Goal: Task Accomplishment & Management: Use online tool/utility

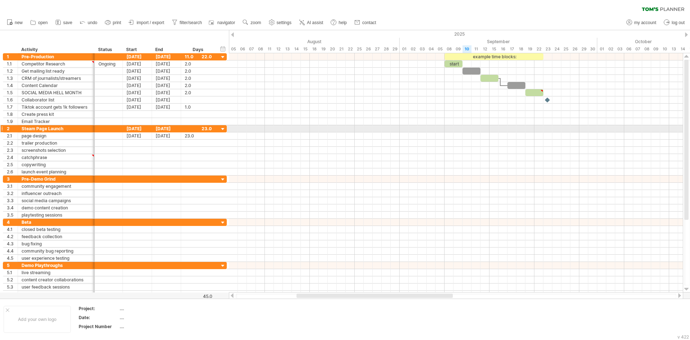
click at [1, 128] on div at bounding box center [1, 129] width 3 height 8
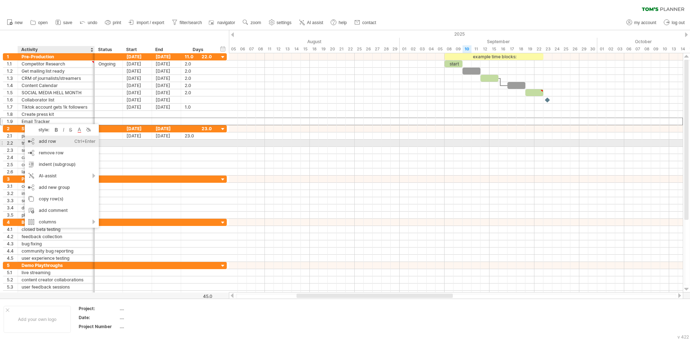
click at [70, 142] on div "add row Ctrl+Enter Cmd+Enter" at bounding box center [62, 142] width 74 height 12
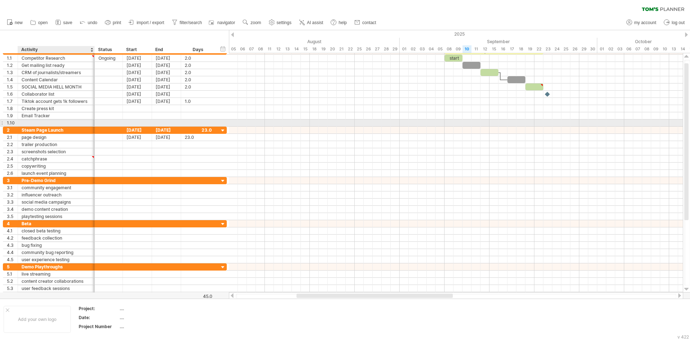
click at [62, 123] on div at bounding box center [56, 122] width 69 height 7
click at [62, 123] on input "text" at bounding box center [56, 122] width 69 height 7
type input "**********"
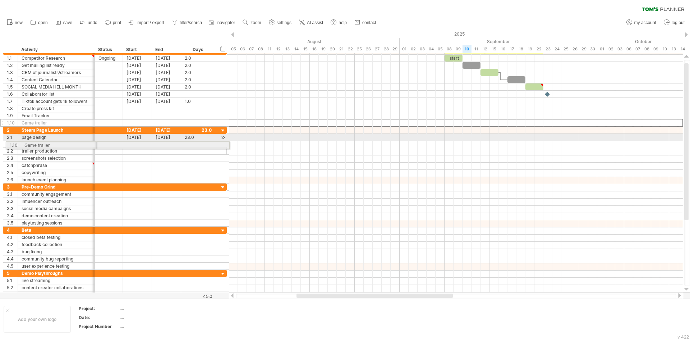
drag, startPoint x: 2, startPoint y: 122, endPoint x: 3, endPoint y: 144, distance: 22.0
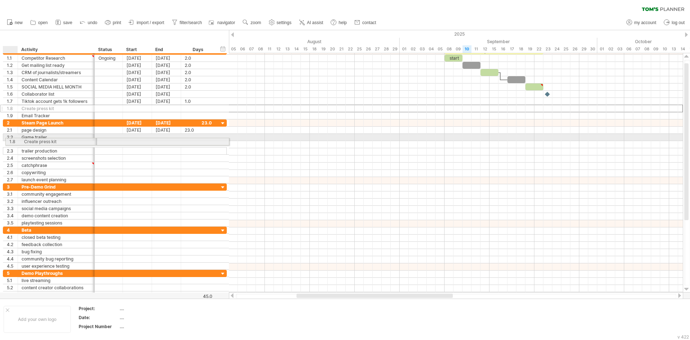
drag, startPoint x: 3, startPoint y: 107, endPoint x: 5, endPoint y: 140, distance: 33.2
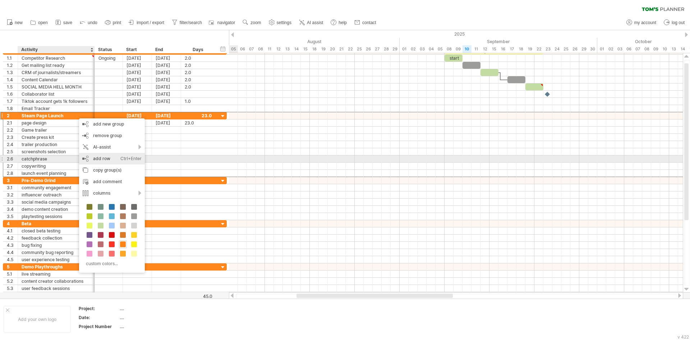
click at [128, 158] on div "Ctrl+Enter" at bounding box center [130, 159] width 21 height 12
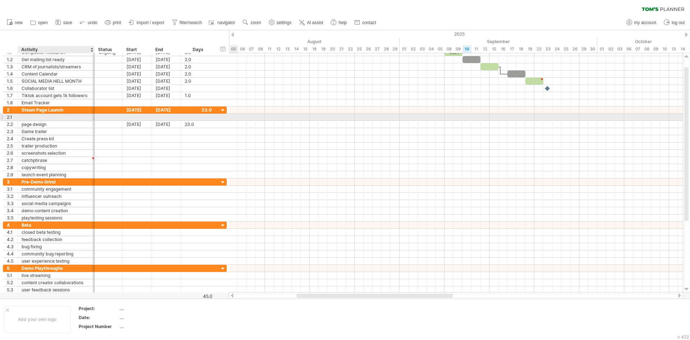
click at [64, 117] on div at bounding box center [56, 117] width 69 height 7
type input "*******"
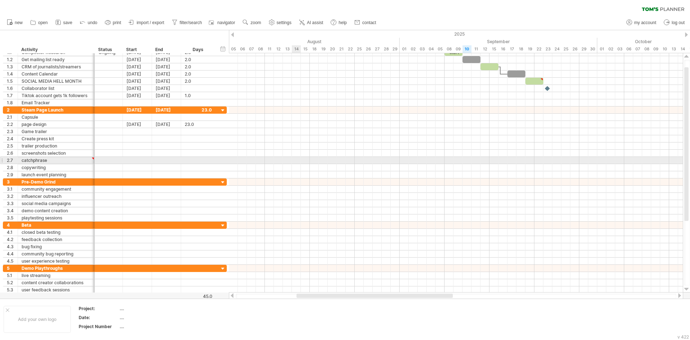
click at [295, 162] on div at bounding box center [456, 160] width 454 height 7
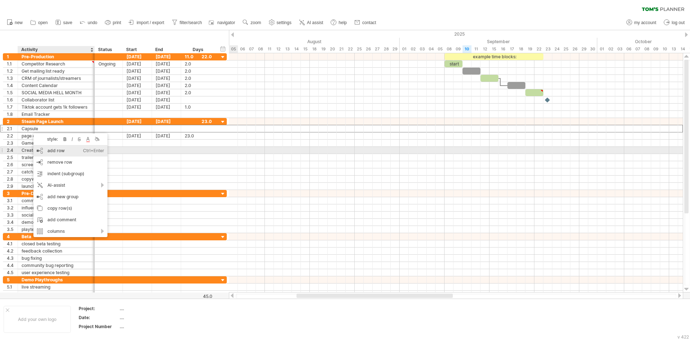
click at [51, 153] on div "add row Ctrl+Enter Cmd+Enter" at bounding box center [70, 151] width 74 height 12
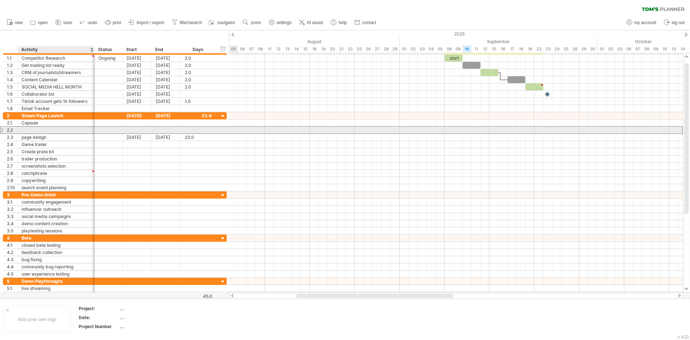
click at [31, 129] on div at bounding box center [56, 130] width 69 height 7
type input "**********"
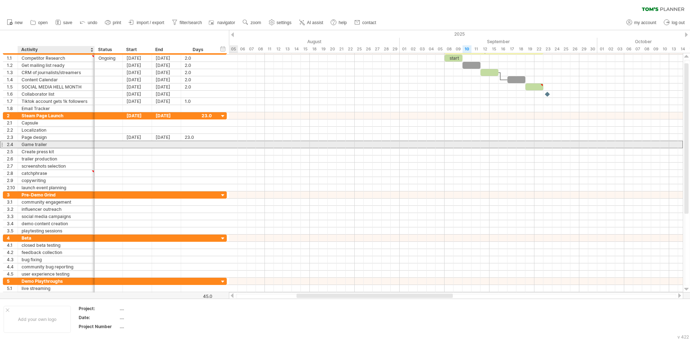
click at [53, 143] on div "Game trailer" at bounding box center [56, 144] width 69 height 7
type input "**********"
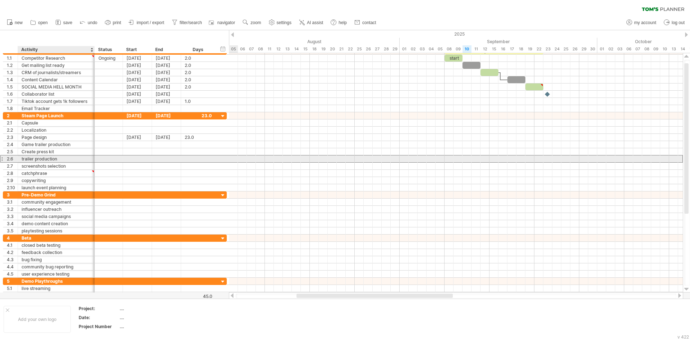
click at [41, 157] on div "trailer production" at bounding box center [56, 158] width 69 height 7
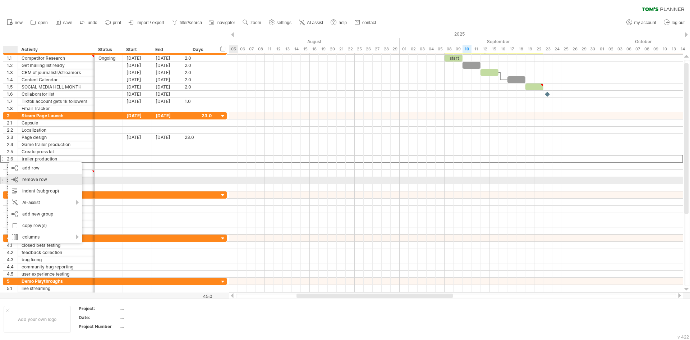
click at [44, 181] on span "remove row" at bounding box center [34, 179] width 25 height 5
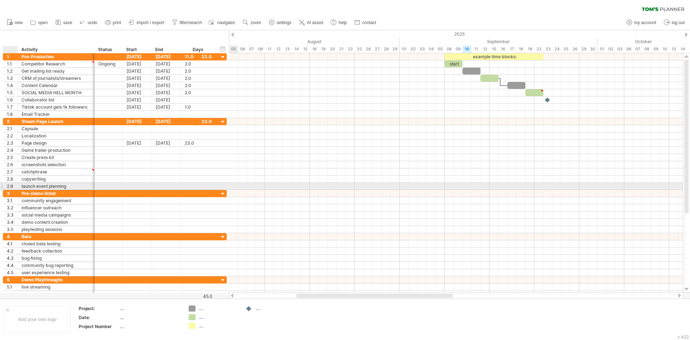
click at [6, 185] on div "2.9" at bounding box center [10, 186] width 15 height 7
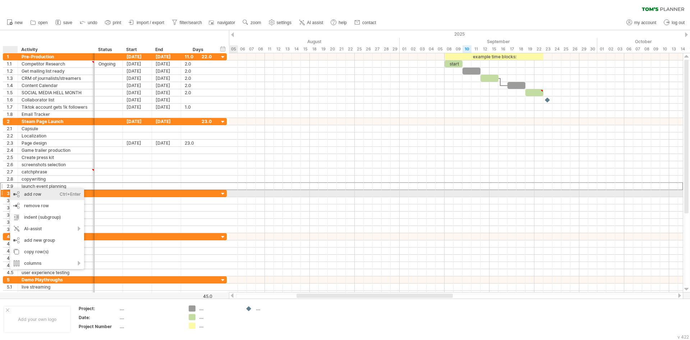
click at [61, 196] on div "Ctrl+Enter" at bounding box center [70, 194] width 21 height 12
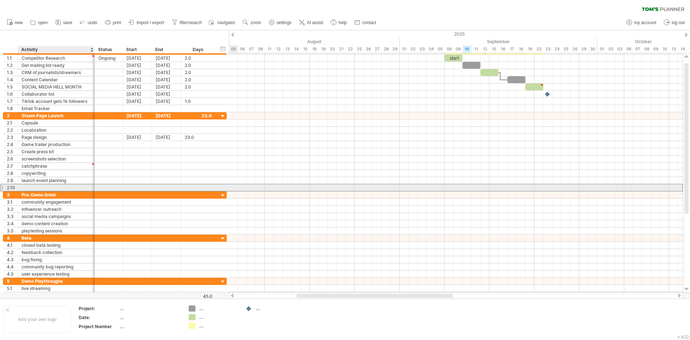
click at [52, 186] on div at bounding box center [56, 187] width 69 height 7
click at [52, 186] on input "text" at bounding box center [56, 187] width 69 height 7
type input "*"
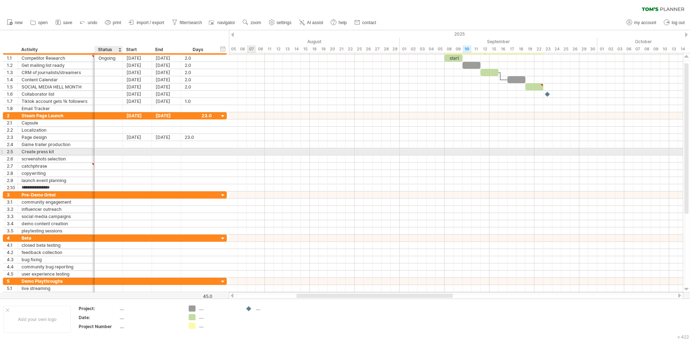
type input "**********"
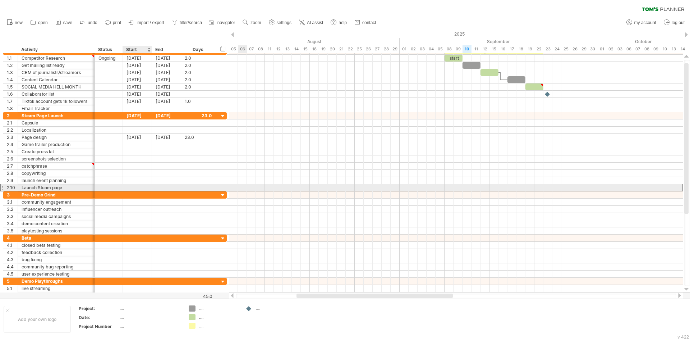
click at [132, 186] on div at bounding box center [137, 187] width 29 height 7
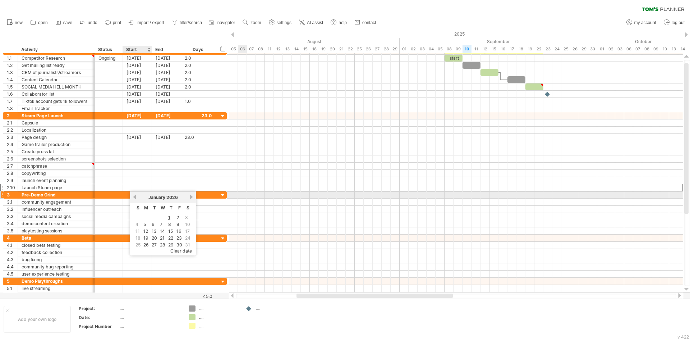
click at [135, 198] on link "previous" at bounding box center [134, 196] width 5 height 5
click at [135, 197] on link "previous" at bounding box center [134, 196] width 5 height 5
click at [193, 196] on link "next" at bounding box center [191, 196] width 5 height 5
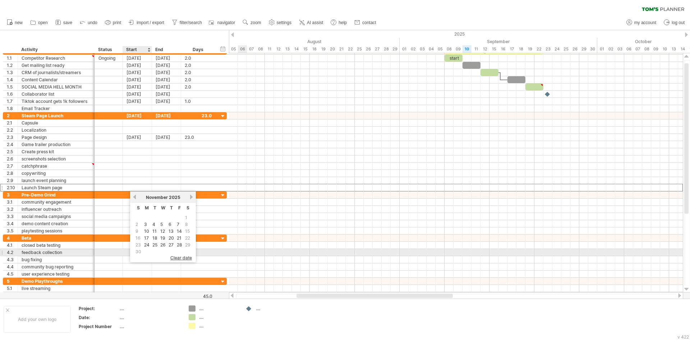
click at [138, 251] on span "30" at bounding box center [138, 251] width 7 height 7
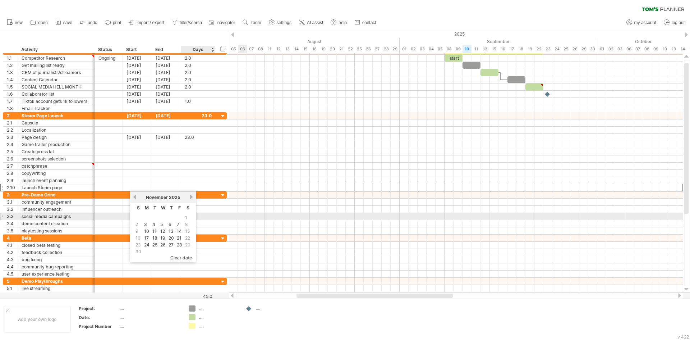
click at [186, 217] on span "1" at bounding box center [186, 217] width 4 height 7
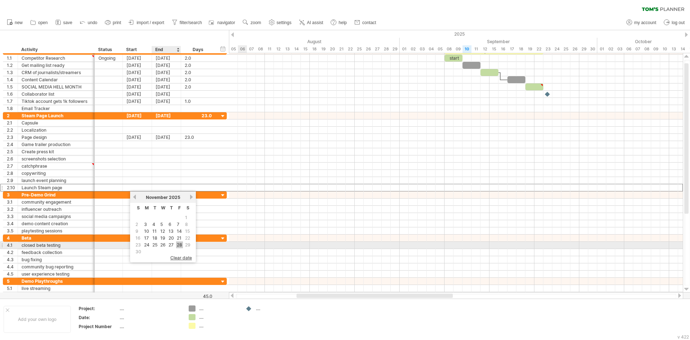
click at [181, 246] on link "28" at bounding box center [179, 244] width 7 height 7
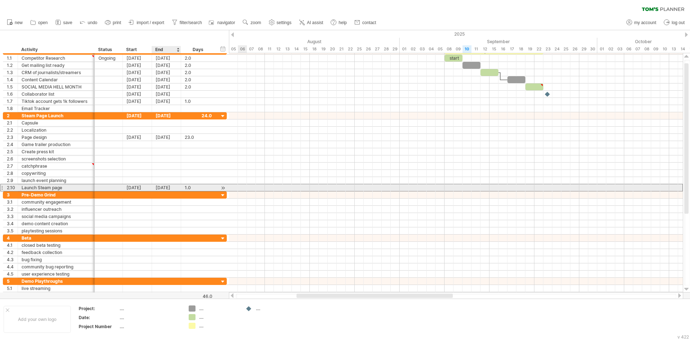
click at [162, 187] on div "[DATE]" at bounding box center [166, 187] width 29 height 7
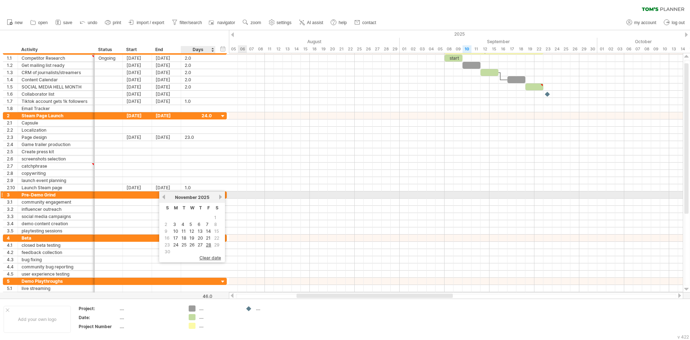
click at [220, 197] on link "next" at bounding box center [220, 196] width 5 height 5
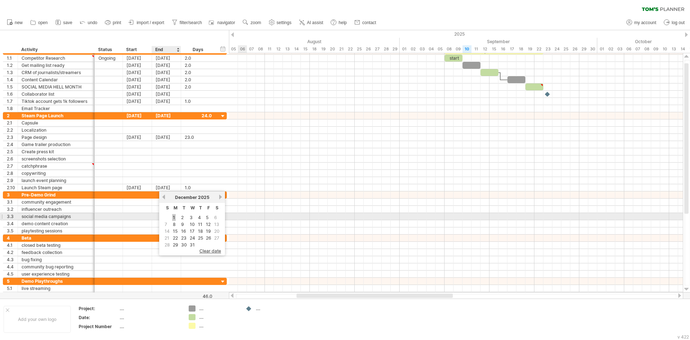
click at [175, 217] on link "1" at bounding box center [174, 217] width 4 height 7
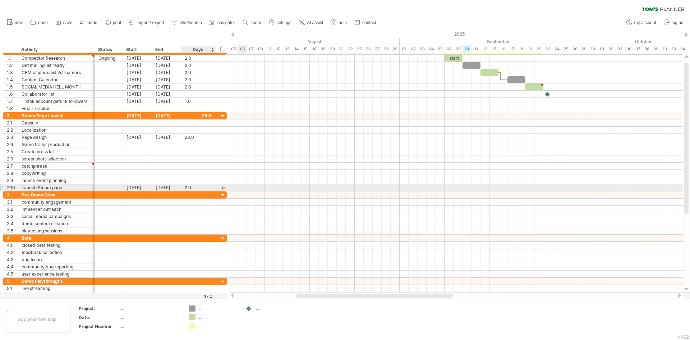
click at [223, 188] on div at bounding box center [223, 188] width 7 height 8
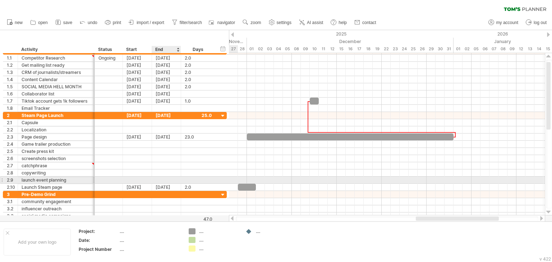
click at [168, 179] on div at bounding box center [166, 180] width 29 height 7
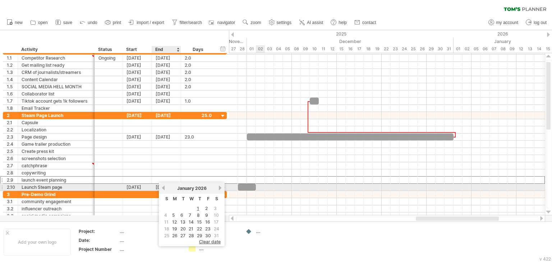
click at [166, 187] on div "[DATE]" at bounding box center [192, 188] width 52 height 5
click at [162, 188] on link "previous" at bounding box center [163, 188] width 5 height 5
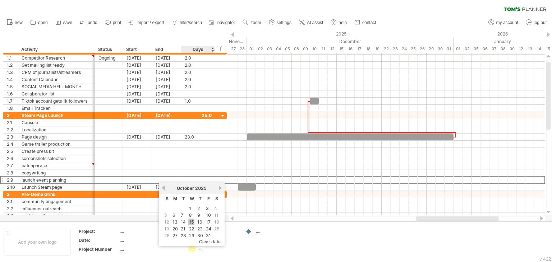
click at [192, 221] on link "15" at bounding box center [191, 222] width 6 height 7
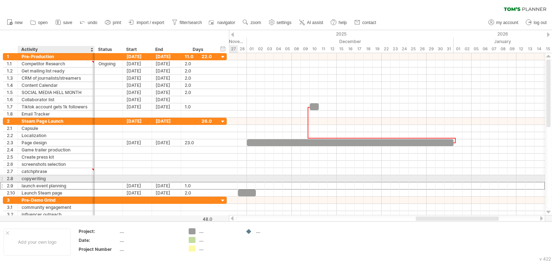
drag, startPoint x: 38, startPoint y: 182, endPoint x: 33, endPoint y: 177, distance: 7.6
click at [38, 183] on div "launch event planning" at bounding box center [56, 186] width 69 height 7
click at [33, 177] on div "copywriting" at bounding box center [56, 178] width 69 height 7
click at [33, 177] on input "**********" at bounding box center [56, 178] width 69 height 7
click at [22, 178] on input "**********" at bounding box center [56, 178] width 69 height 7
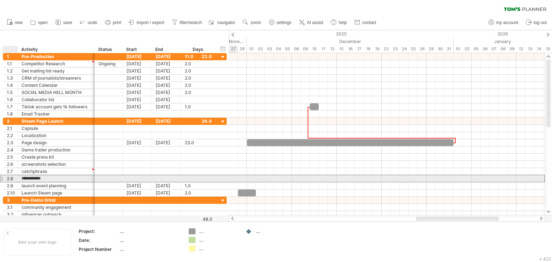
click at [22, 178] on input "**********" at bounding box center [56, 178] width 69 height 7
type input "**********"
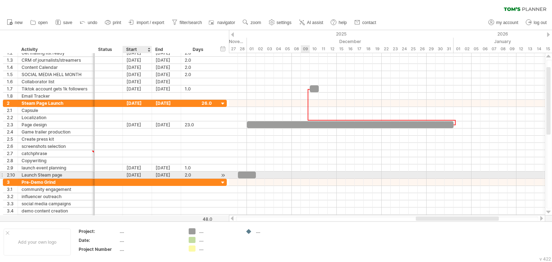
click at [137, 174] on div "[DATE]" at bounding box center [137, 175] width 29 height 7
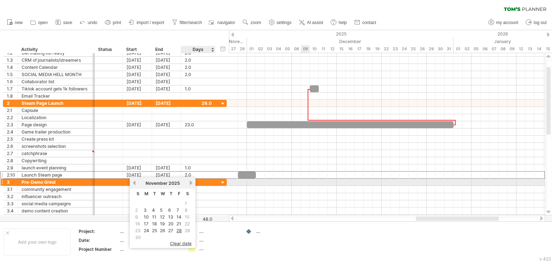
click at [190, 184] on link "next" at bounding box center [190, 183] width 5 height 5
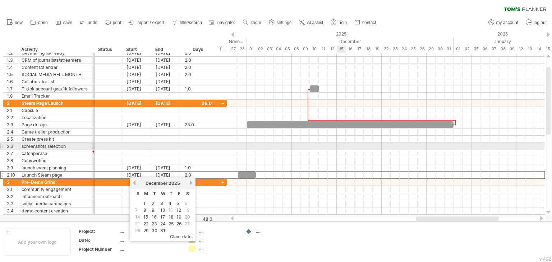
click at [341, 146] on div at bounding box center [387, 146] width 316 height 7
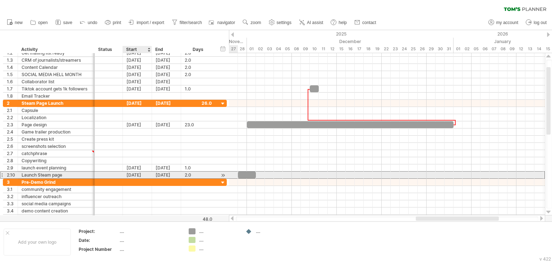
click at [142, 174] on div "[DATE]" at bounding box center [137, 175] width 29 height 7
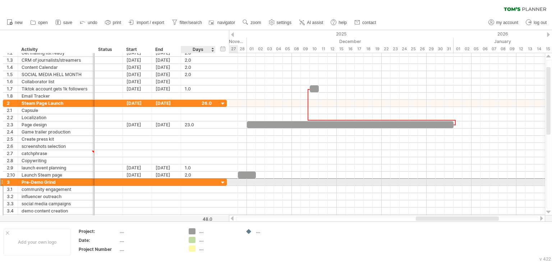
click at [216, 181] on div "**********" at bounding box center [115, 183] width 224 height 8
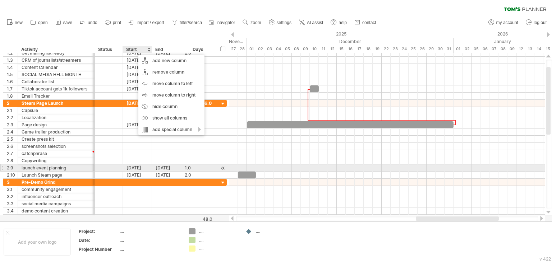
click at [131, 169] on div "[DATE]" at bounding box center [137, 168] width 29 height 7
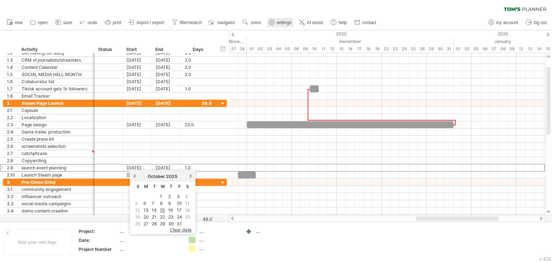
click at [281, 23] on span "settings" at bounding box center [284, 22] width 15 height 5
select select "*"
select select "**"
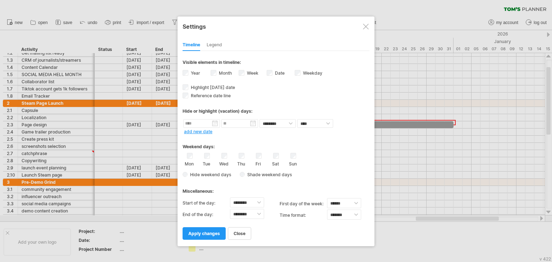
click at [210, 45] on div "Legend" at bounding box center [214, 46] width 15 height 12
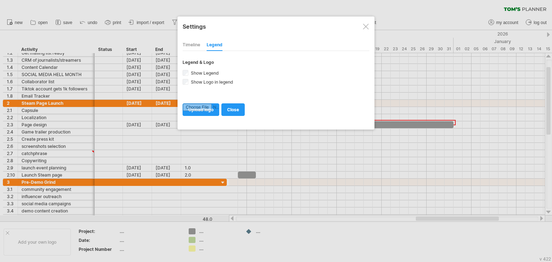
click at [195, 45] on div "Timeline" at bounding box center [192, 46] width 18 height 12
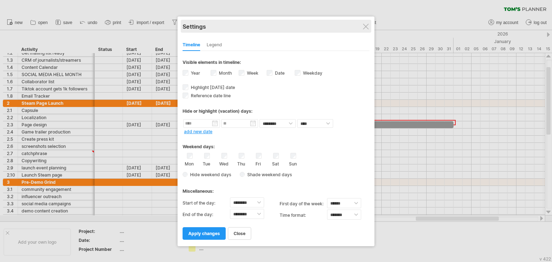
click at [369, 28] on div "Settings" at bounding box center [276, 26] width 187 height 13
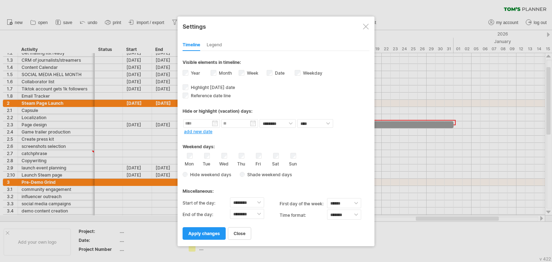
click at [365, 27] on div at bounding box center [366, 27] width 6 height 6
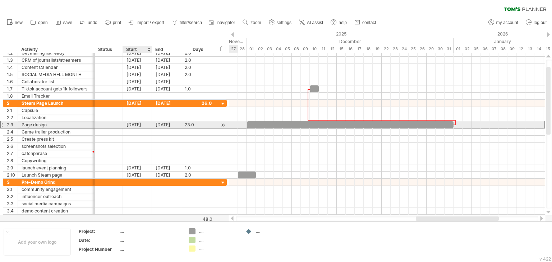
click at [139, 125] on div "[DATE]" at bounding box center [137, 125] width 29 height 7
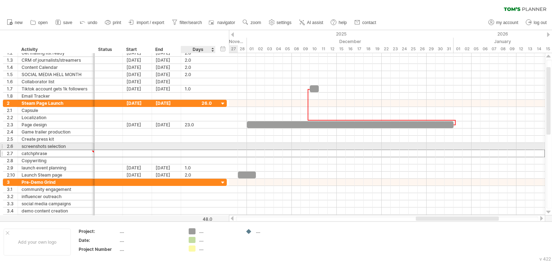
click at [206, 150] on div at bounding box center [198, 153] width 27 height 7
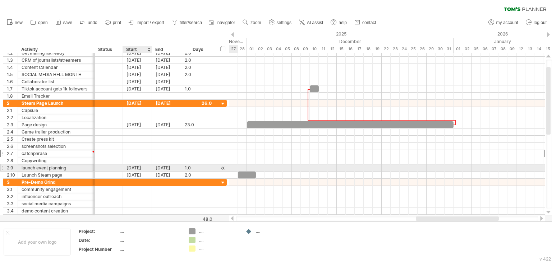
click at [129, 169] on div "[DATE]" at bounding box center [137, 168] width 29 height 7
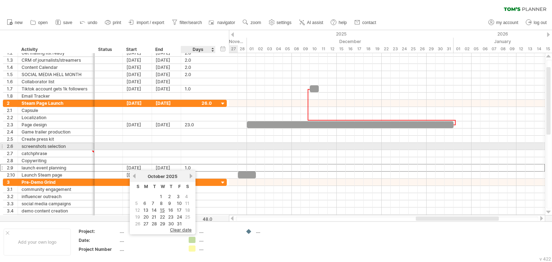
click at [216, 147] on div "**********" at bounding box center [115, 146] width 224 height 7
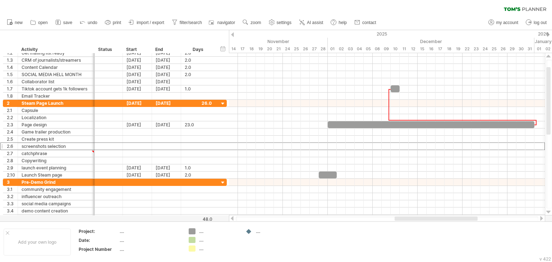
drag, startPoint x: 429, startPoint y: 219, endPoint x: 407, endPoint y: 218, distance: 21.2
click at [407, 218] on div at bounding box center [436, 219] width 83 height 4
click at [444, 221] on div at bounding box center [446, 219] width 83 height 4
click at [447, 219] on div at bounding box center [452, 219] width 89 height 4
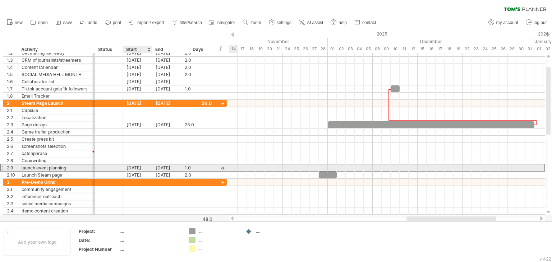
click at [131, 168] on div "[DATE]" at bounding box center [137, 168] width 29 height 7
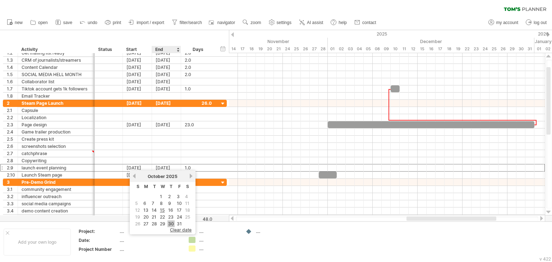
click at [170, 221] on link "30" at bounding box center [171, 224] width 7 height 7
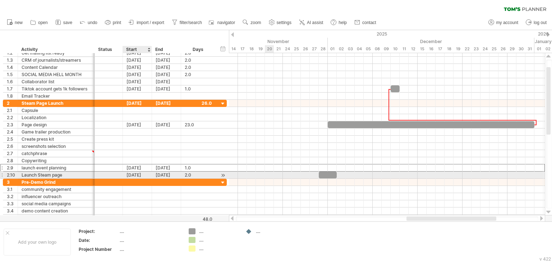
click at [139, 174] on div "[DATE]" at bounding box center [137, 175] width 29 height 7
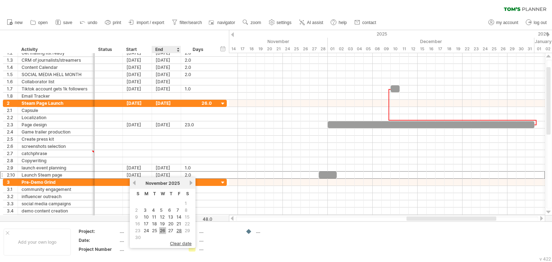
click at [161, 230] on link "26" at bounding box center [162, 231] width 7 height 7
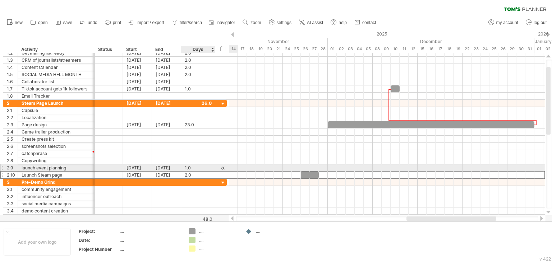
click at [223, 167] on div at bounding box center [223, 169] width 7 height 8
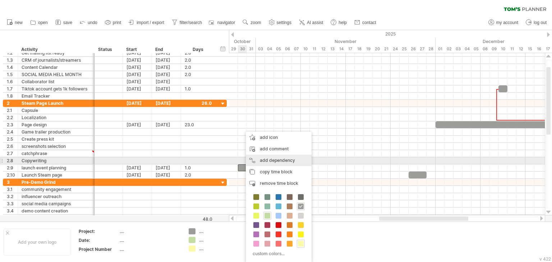
click at [286, 163] on div "add dependency You can use dependencies when you require tasks to be done in a …" at bounding box center [279, 161] width 66 height 12
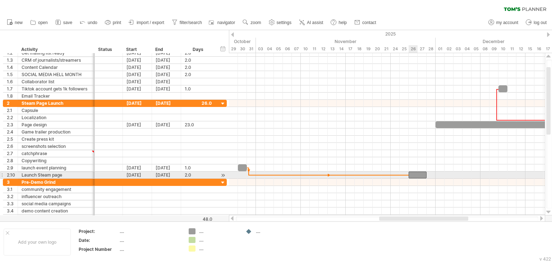
click at [414, 173] on div at bounding box center [418, 175] width 18 height 7
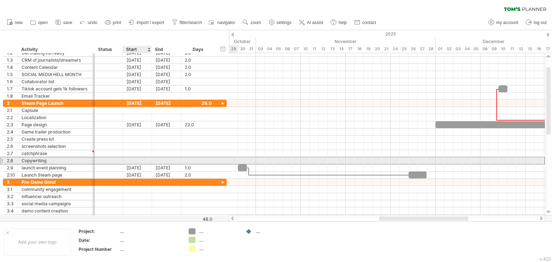
click at [138, 160] on div at bounding box center [137, 160] width 29 height 7
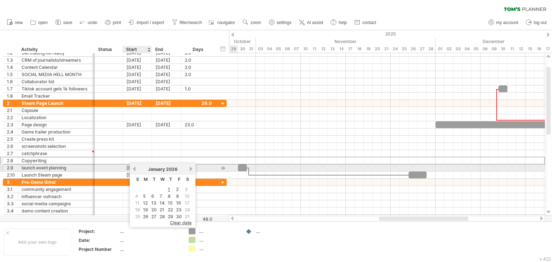
click at [135, 168] on link "previous" at bounding box center [134, 168] width 5 height 5
click at [135, 170] on link "previous" at bounding box center [134, 168] width 5 height 5
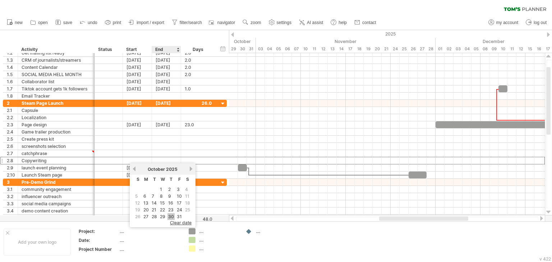
click at [171, 217] on link "30" at bounding box center [171, 217] width 7 height 7
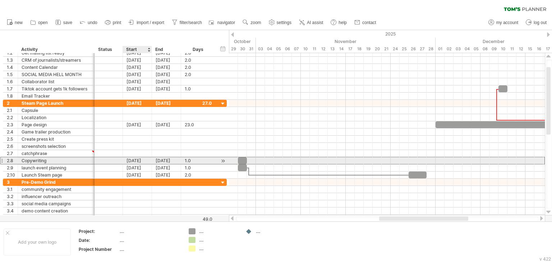
click at [141, 160] on div "[DATE]" at bounding box center [137, 160] width 29 height 7
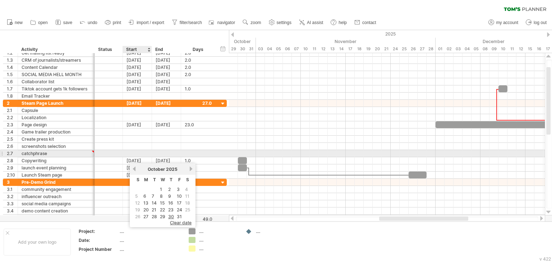
click at [141, 152] on div at bounding box center [137, 153] width 29 height 7
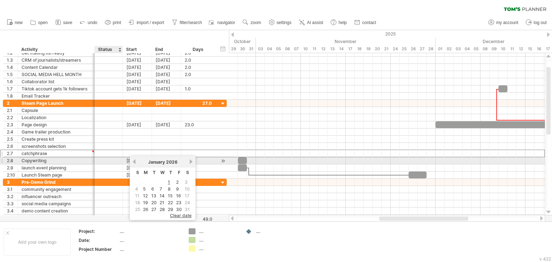
click at [123, 159] on div "[DATE]" at bounding box center [137, 160] width 29 height 7
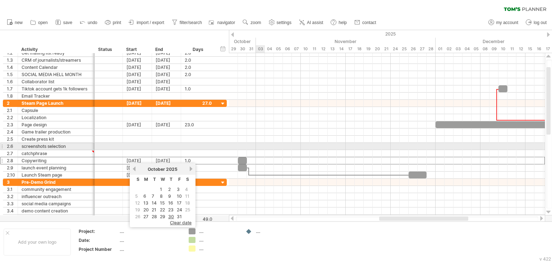
click at [264, 145] on div at bounding box center [387, 146] width 316 height 7
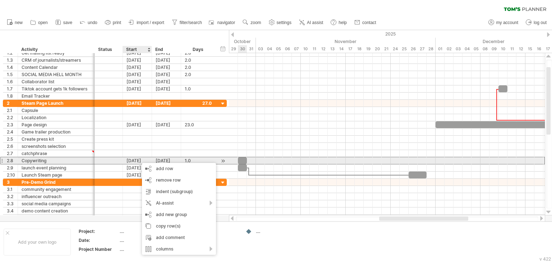
click at [135, 160] on div "[DATE]" at bounding box center [137, 160] width 29 height 7
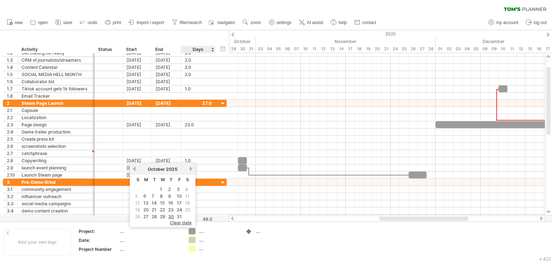
click at [187, 221] on span "clear date" at bounding box center [181, 222] width 22 height 5
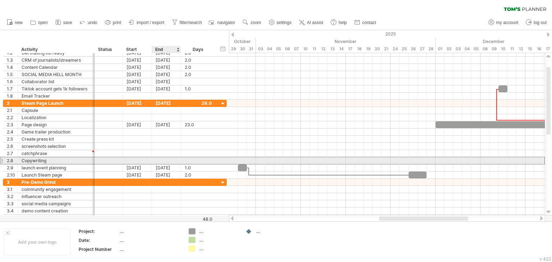
click at [172, 161] on div at bounding box center [166, 160] width 29 height 7
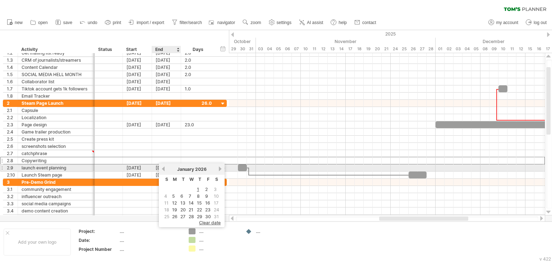
click at [163, 167] on link "previous" at bounding box center [163, 168] width 5 height 5
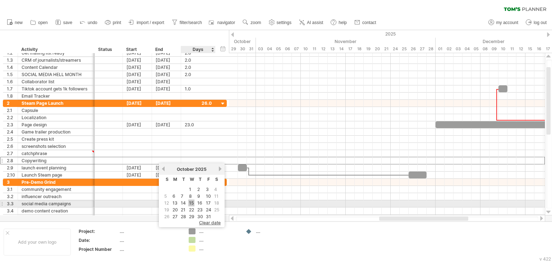
click at [190, 203] on link "15" at bounding box center [191, 203] width 6 height 7
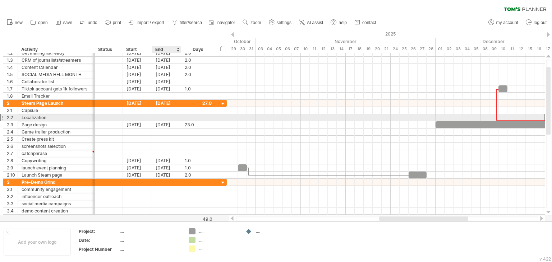
click at [160, 118] on div at bounding box center [166, 117] width 29 height 7
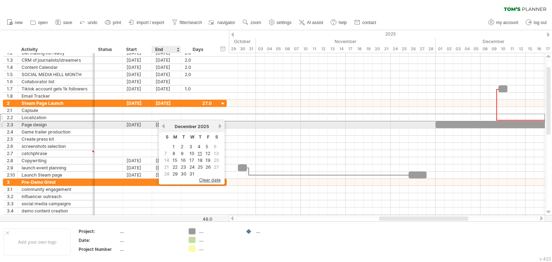
click at [164, 127] on link "previous" at bounding box center [163, 126] width 5 height 5
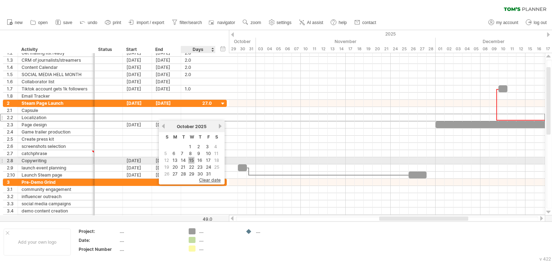
click at [190, 162] on link "15" at bounding box center [191, 160] width 6 height 7
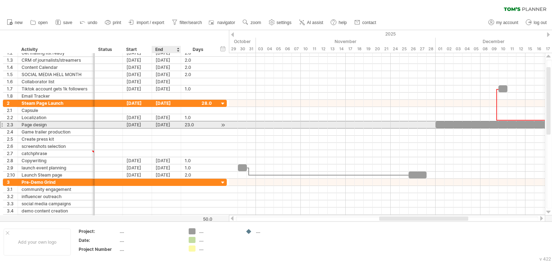
click at [160, 127] on div "[DATE]" at bounding box center [166, 125] width 29 height 7
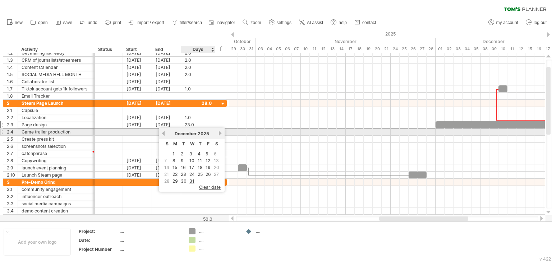
click at [219, 134] on link "next" at bounding box center [220, 133] width 5 height 5
click at [162, 134] on link "previous" at bounding box center [163, 133] width 5 height 5
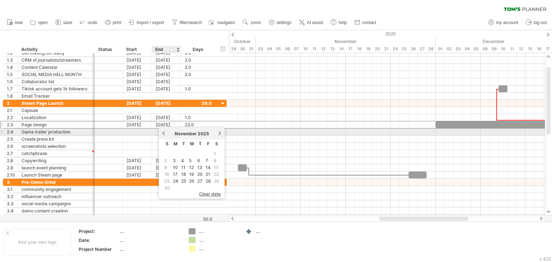
click at [162, 134] on link "previous" at bounding box center [163, 133] width 5 height 5
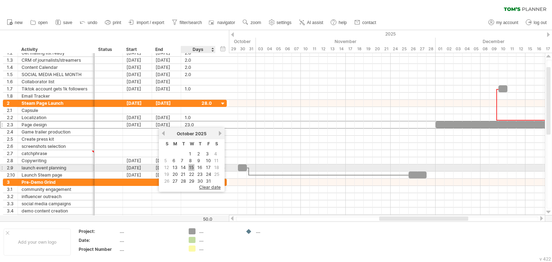
click at [191, 168] on link "15" at bounding box center [191, 167] width 6 height 7
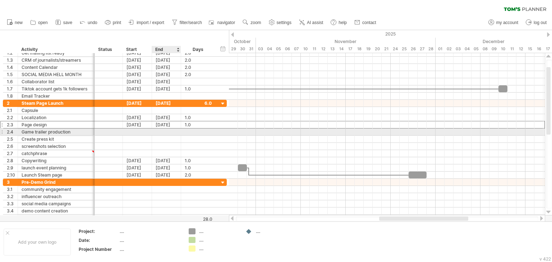
click at [158, 133] on div at bounding box center [166, 132] width 29 height 7
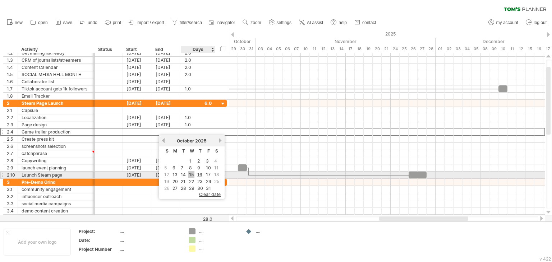
click at [191, 174] on link "15" at bounding box center [191, 175] width 6 height 7
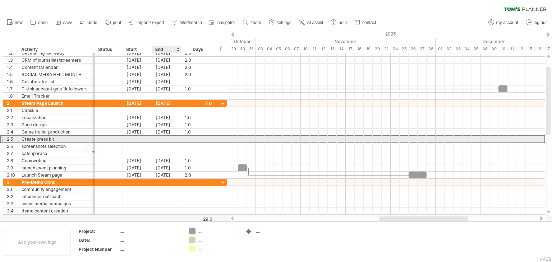
click at [169, 140] on div at bounding box center [166, 139] width 29 height 7
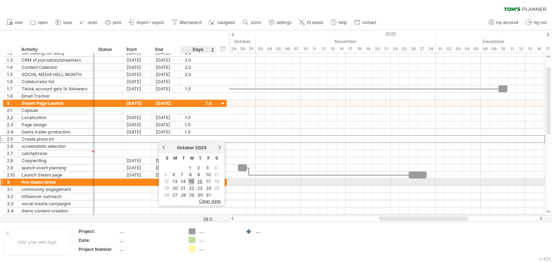
click at [193, 182] on link "15" at bounding box center [191, 181] width 6 height 7
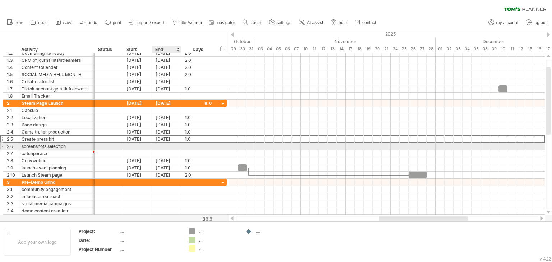
click at [163, 144] on div at bounding box center [166, 146] width 29 height 7
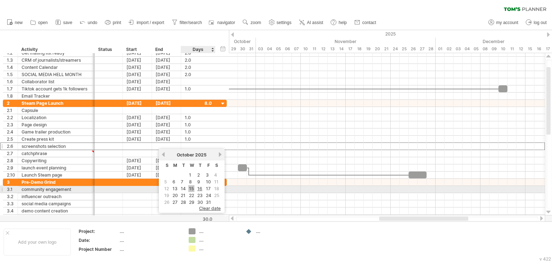
click at [191, 187] on link "15" at bounding box center [191, 189] width 6 height 7
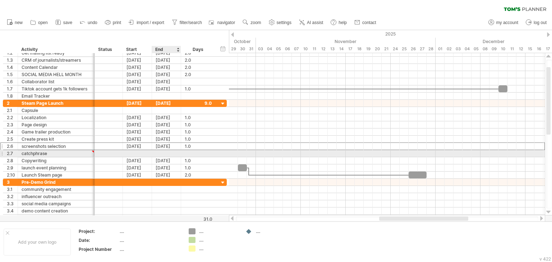
click at [166, 154] on div at bounding box center [166, 153] width 29 height 7
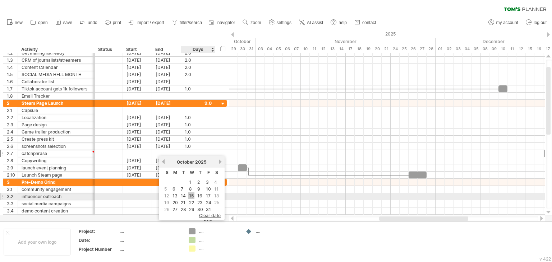
click at [191, 195] on link "15" at bounding box center [191, 196] width 6 height 7
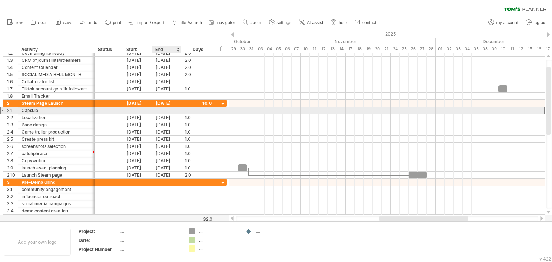
click at [161, 111] on div at bounding box center [166, 110] width 29 height 7
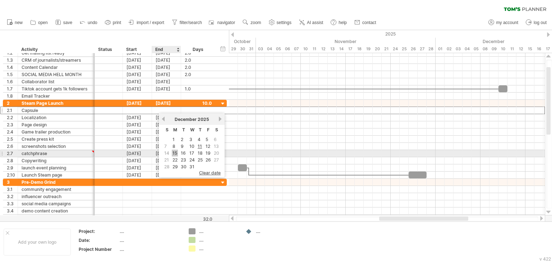
click at [174, 152] on link "15" at bounding box center [175, 153] width 6 height 7
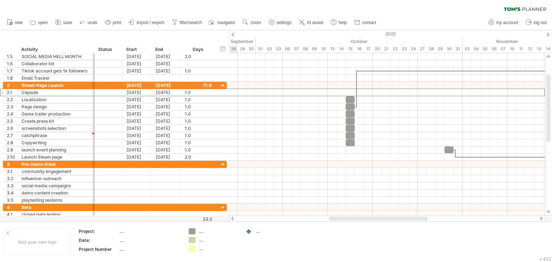
drag, startPoint x: 409, startPoint y: 218, endPoint x: 347, endPoint y: 216, distance: 62.6
click at [347, 216] on div at bounding box center [387, 218] width 316 height 7
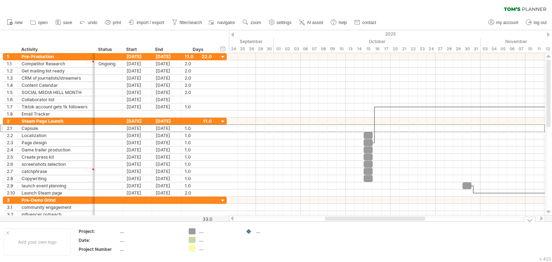
drag, startPoint x: 373, startPoint y: 220, endPoint x: 367, endPoint y: 223, distance: 6.4
click at [367, 223] on div "Trying to reach [DOMAIN_NAME] Connected again... 0% clear filter new 1" at bounding box center [276, 131] width 552 height 262
